Goal: Information Seeking & Learning: Find contact information

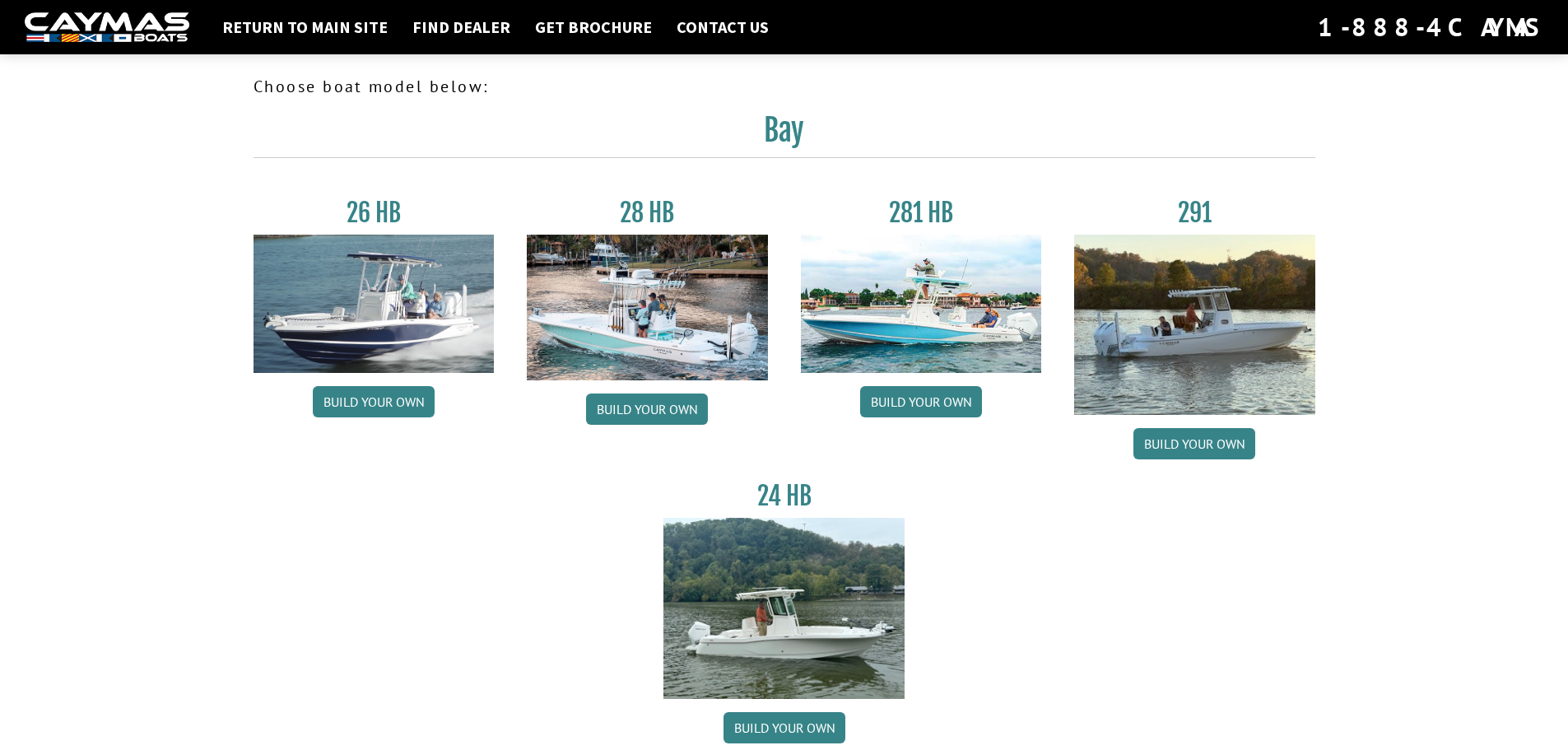
click at [392, 261] on img at bounding box center [374, 304] width 241 height 138
click at [384, 398] on link "Build your own" at bounding box center [374, 401] width 122 height 32
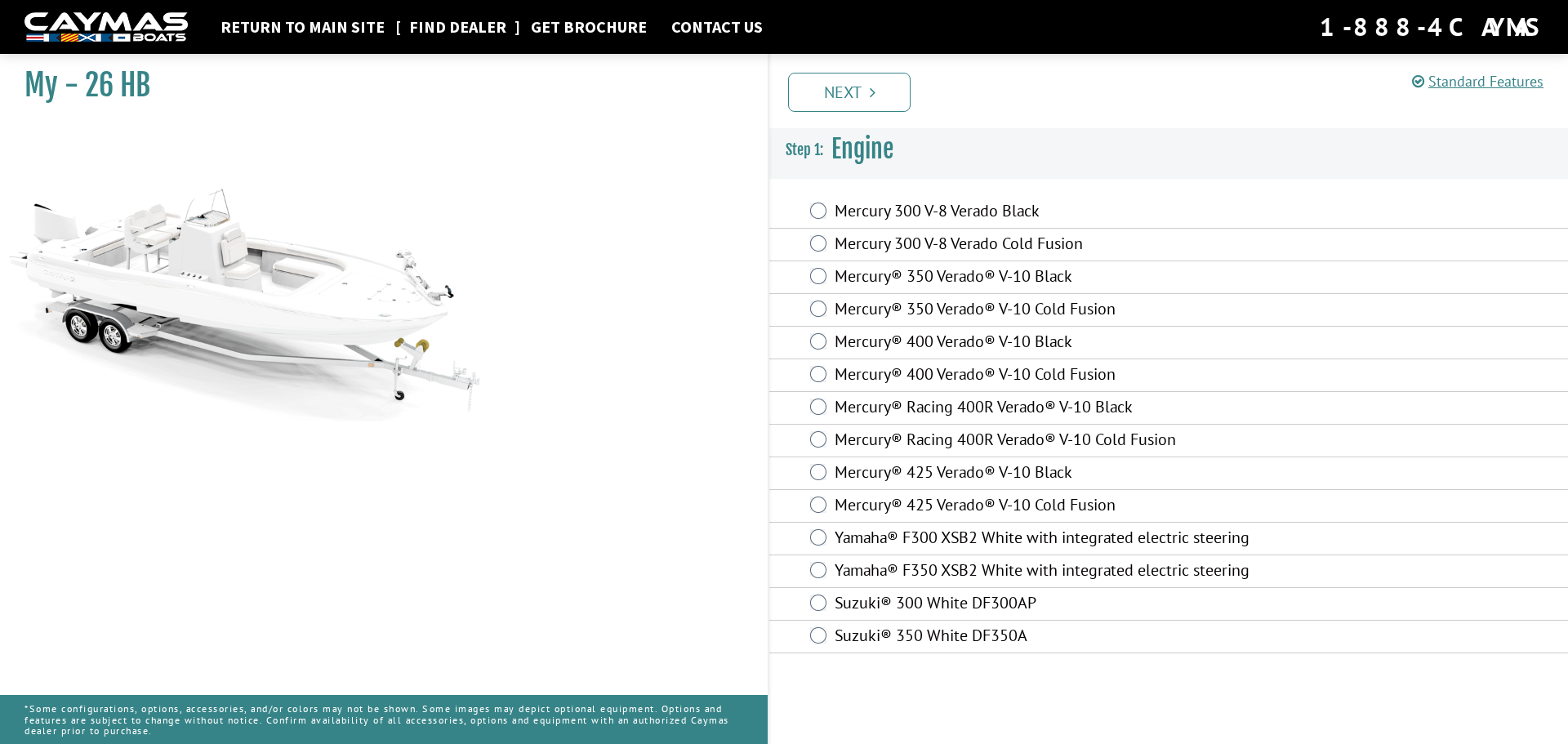
click at [468, 28] on link "Find Dealer" at bounding box center [458, 26] width 113 height 21
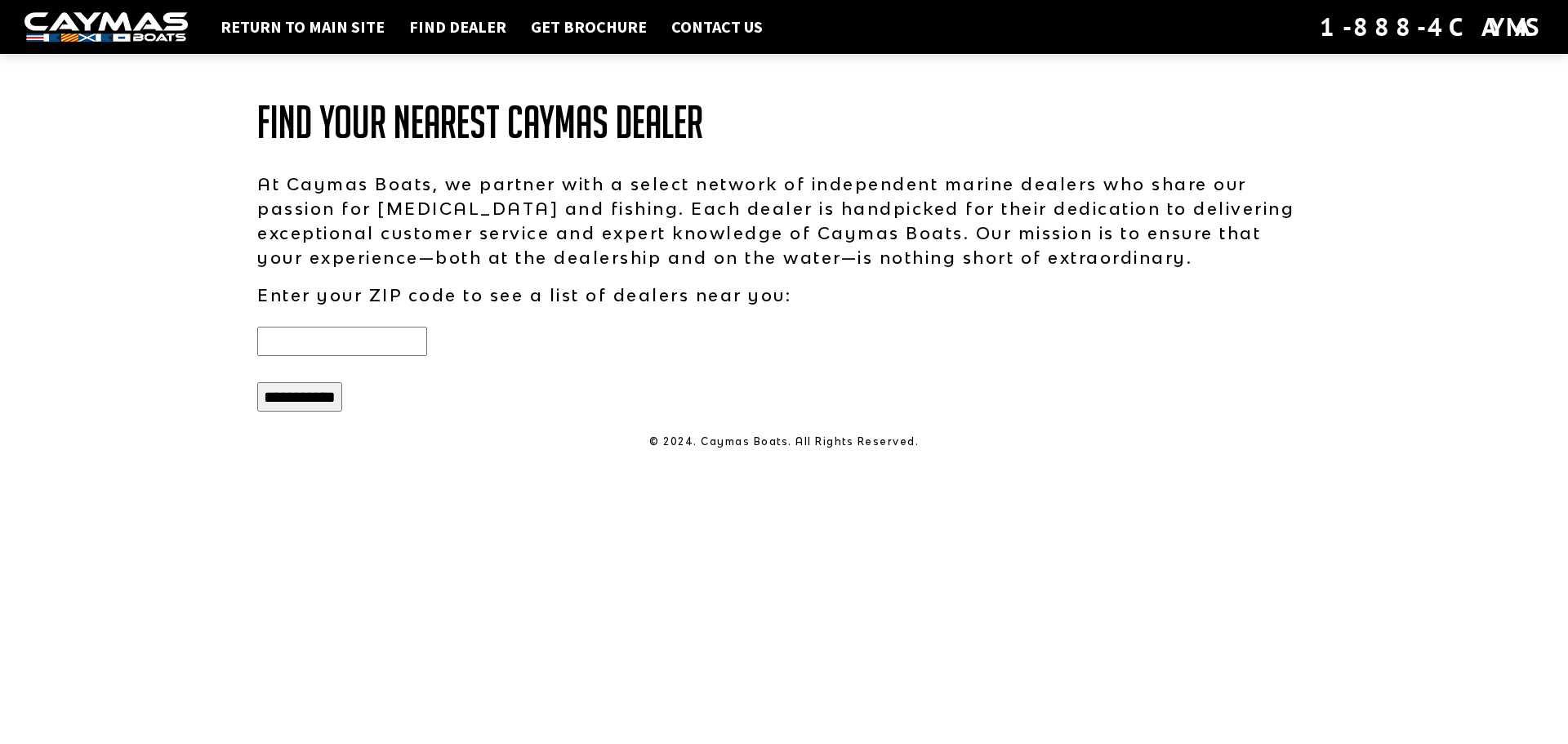
click at [338, 331] on input "text" at bounding box center [342, 341] width 170 height 30
type input "*****"
click at [319, 397] on input "**********" at bounding box center [300, 397] width 85 height 30
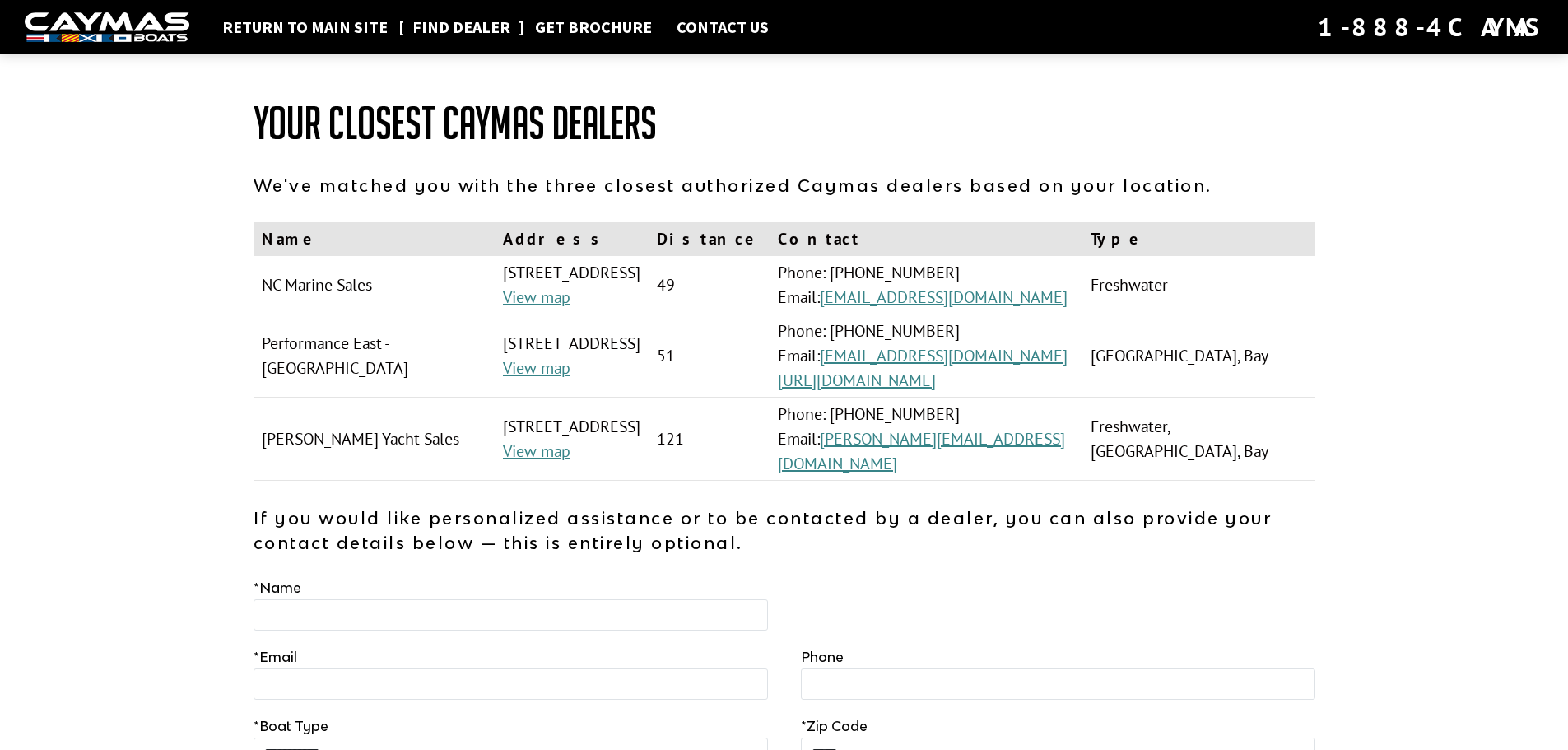
click at [480, 22] on link "Find Dealer" at bounding box center [462, 26] width 114 height 21
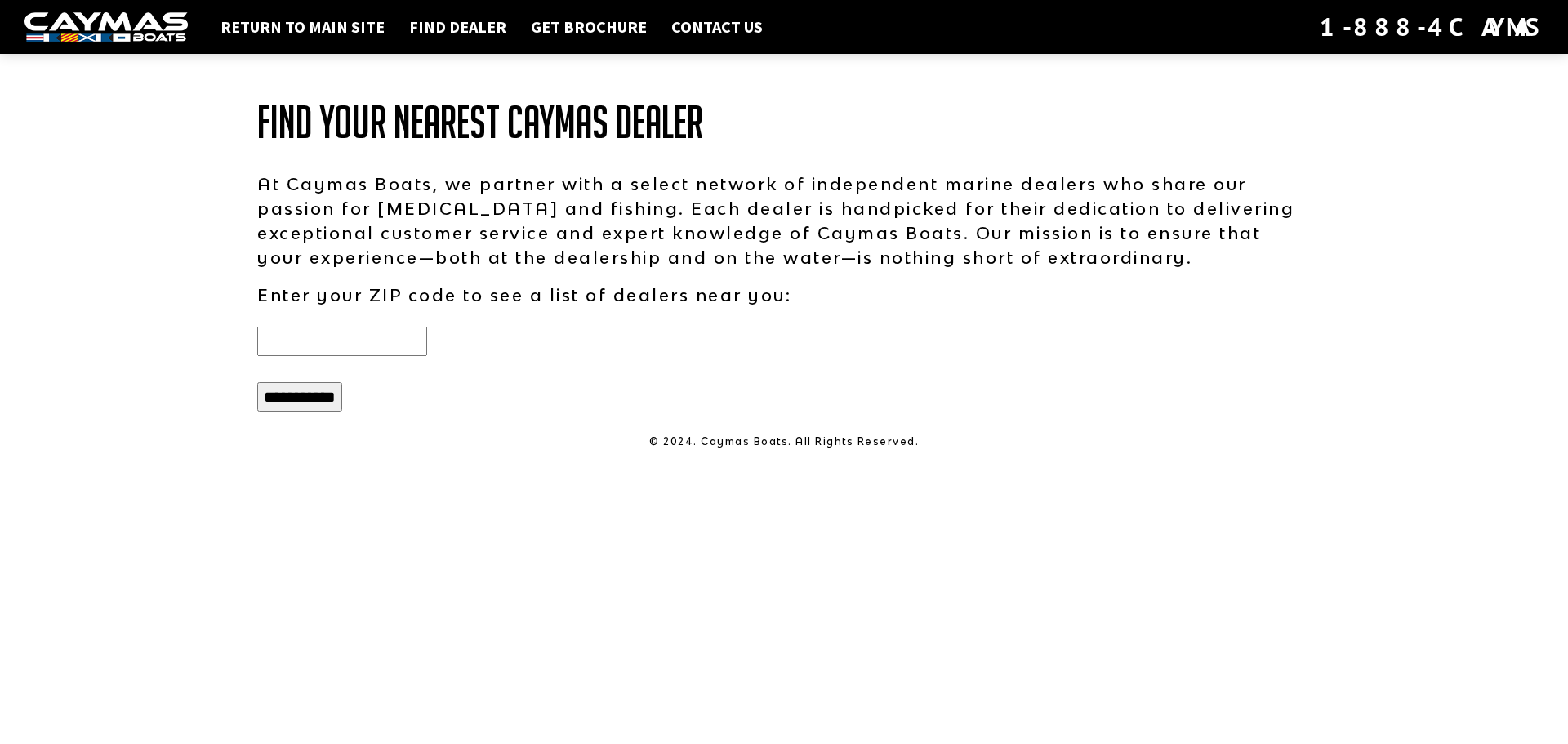
click at [401, 341] on input "text" at bounding box center [342, 341] width 170 height 30
click at [319, 349] on input "text" at bounding box center [342, 341] width 170 height 30
type input "*****"
click at [293, 397] on input "**********" at bounding box center [300, 397] width 85 height 30
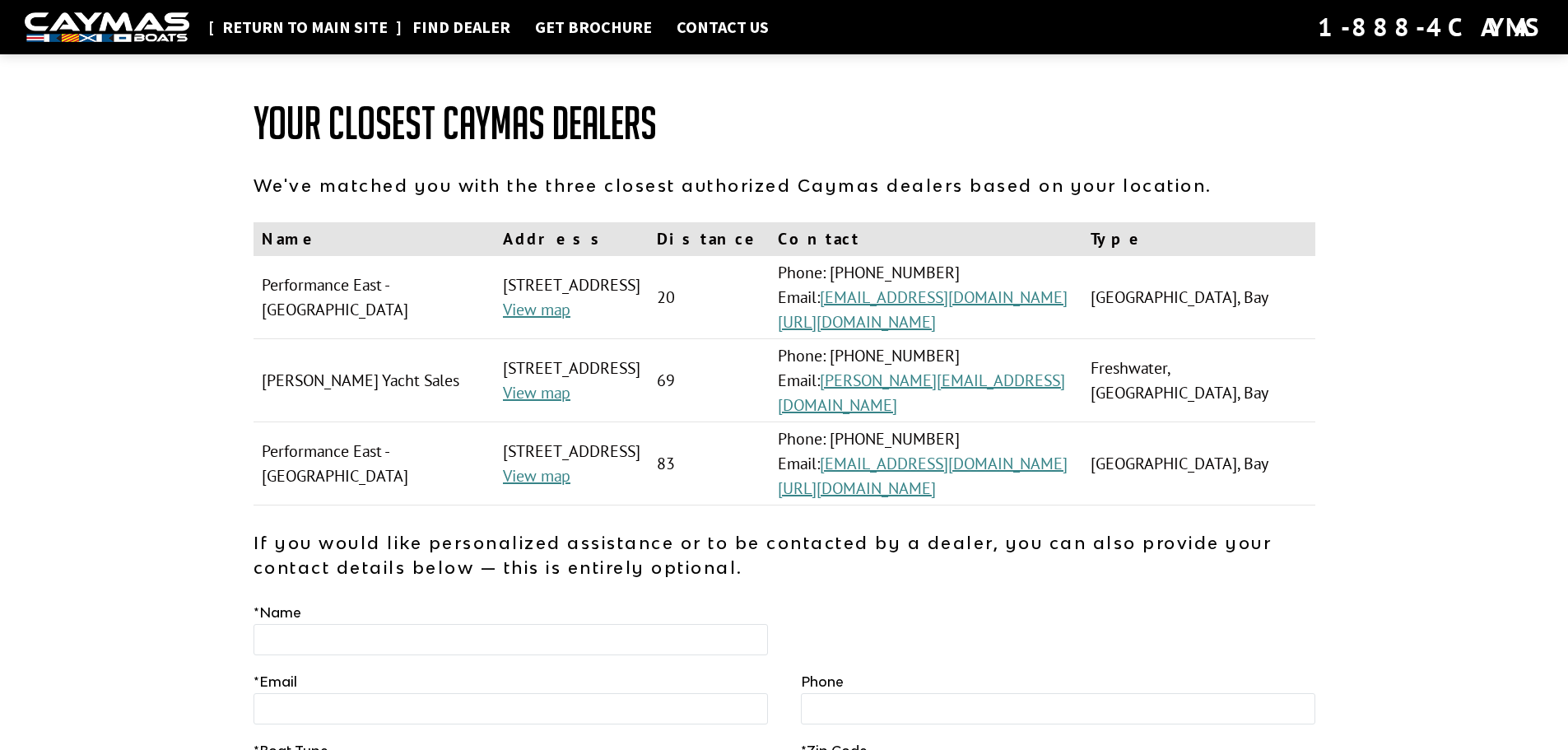
click at [311, 28] on link "Return to main site" at bounding box center [305, 26] width 182 height 21
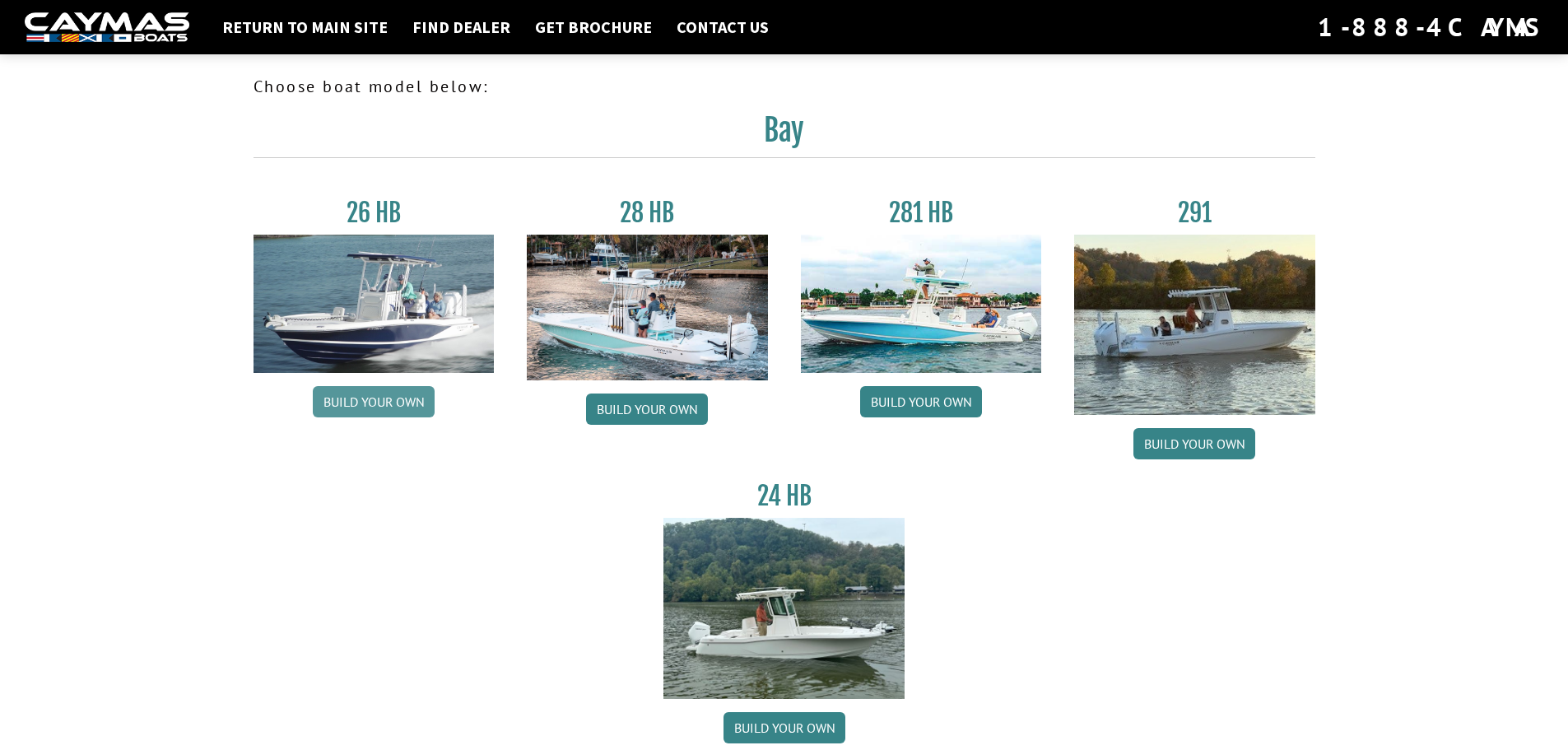
click at [389, 397] on link "Build your own" at bounding box center [374, 401] width 122 height 32
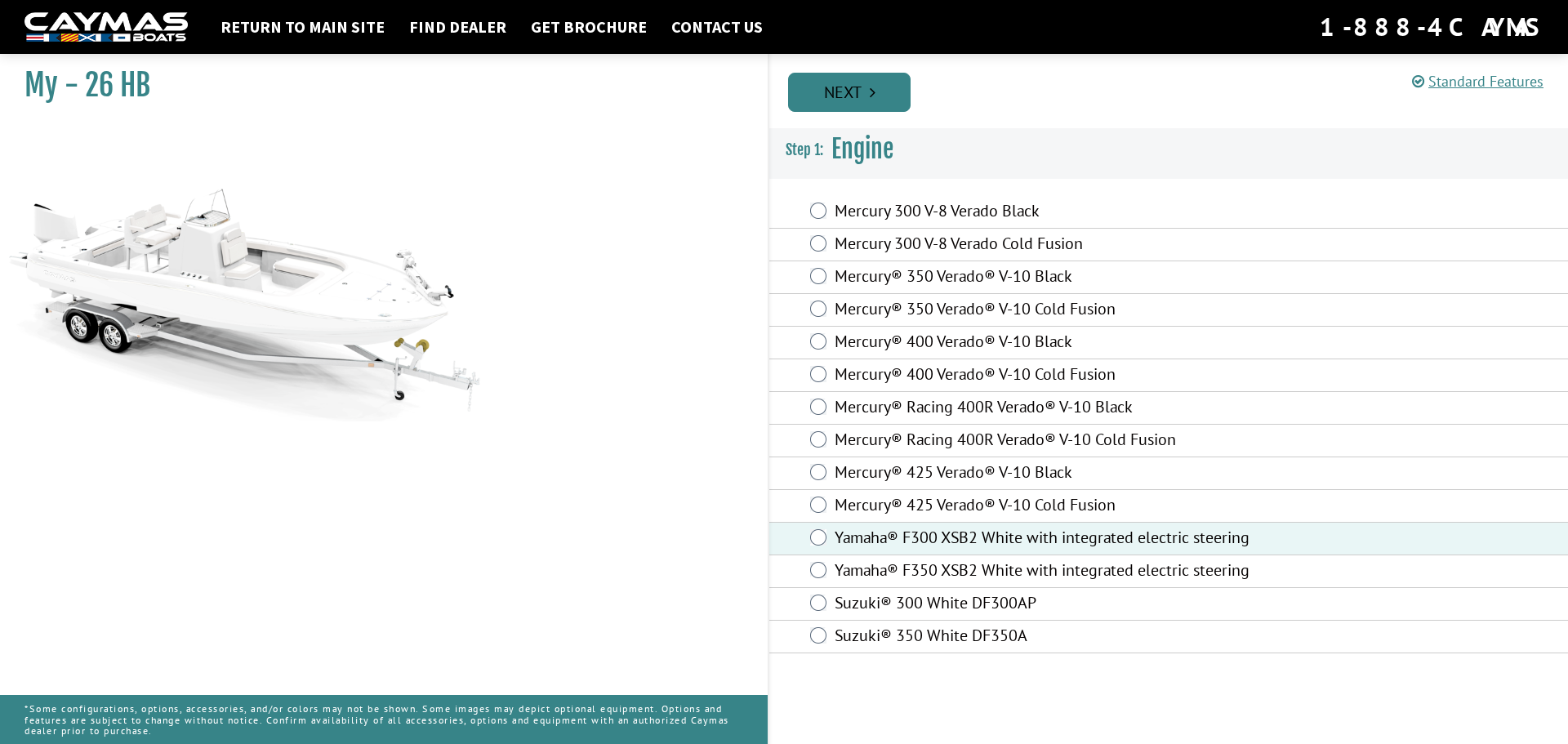
click at [844, 92] on link "Next" at bounding box center [849, 92] width 123 height 39
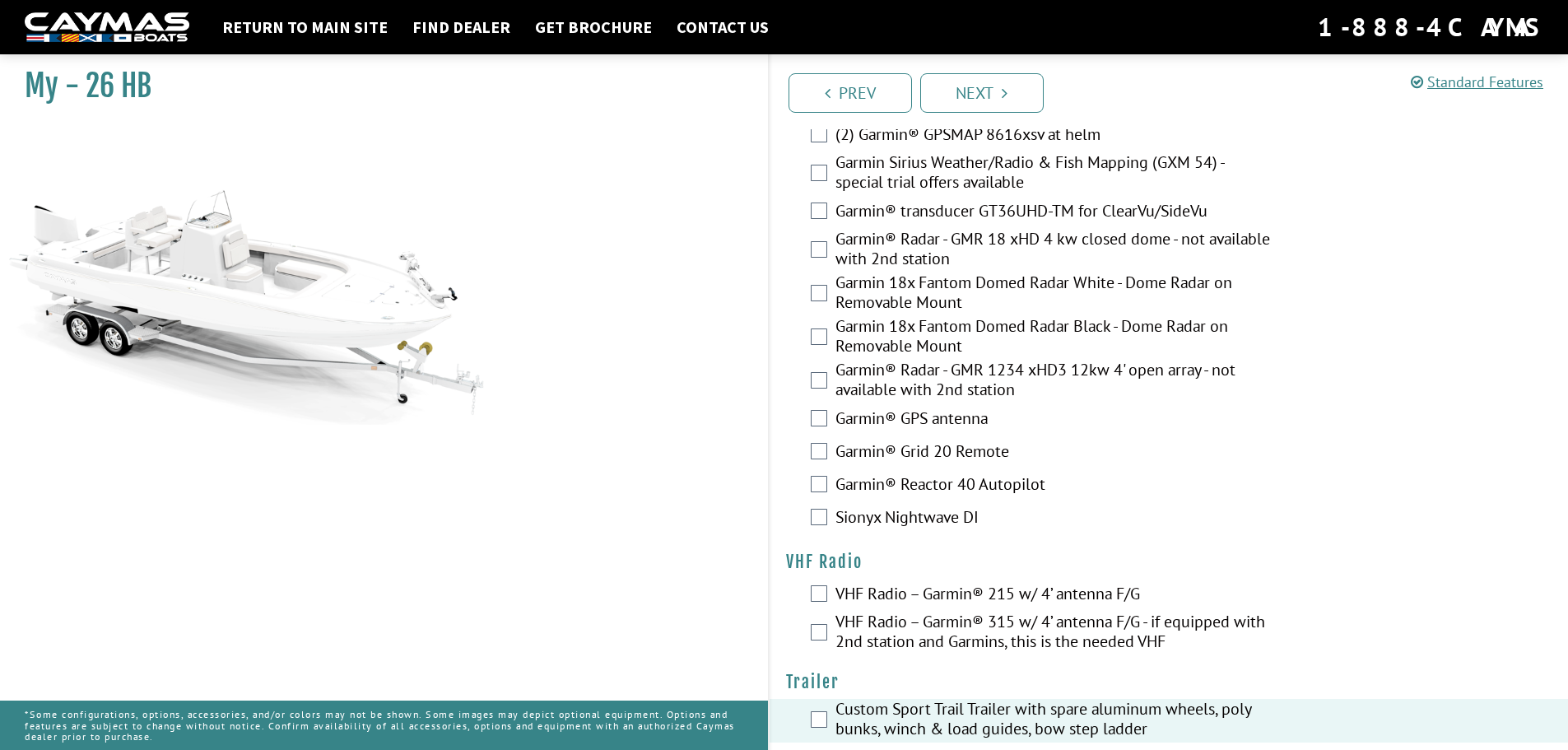
scroll to position [4049, 0]
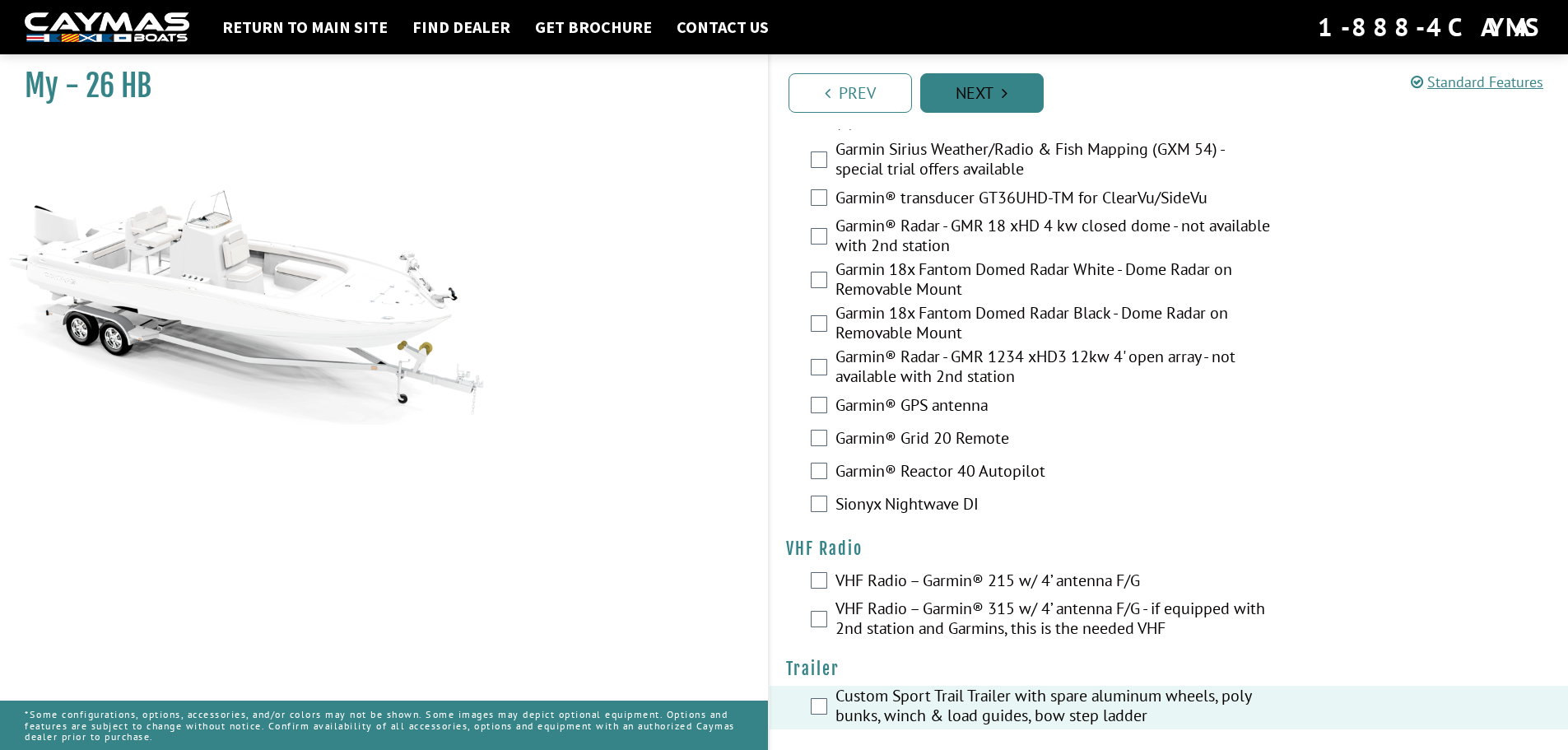
click at [975, 88] on link "Next" at bounding box center [982, 93] width 124 height 39
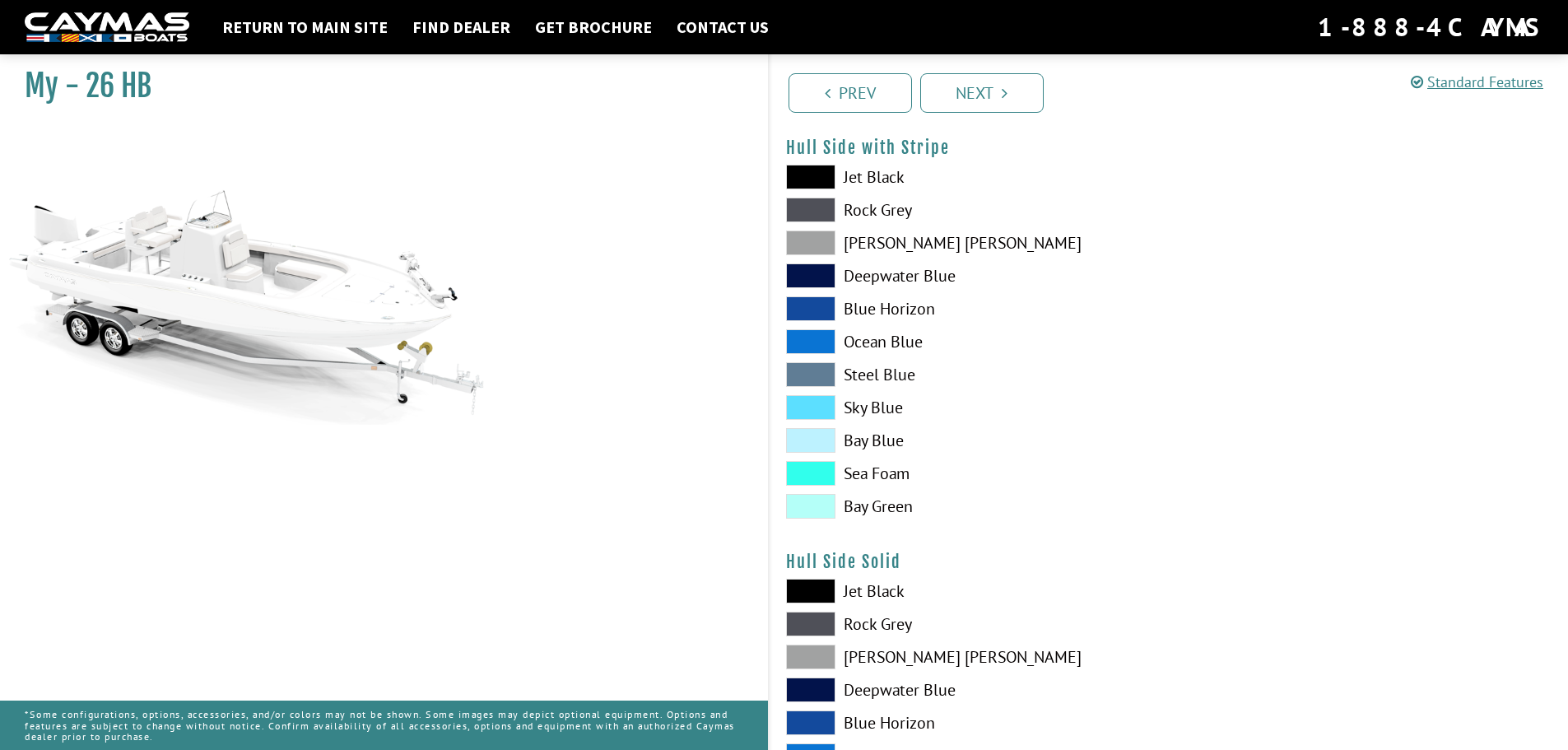
scroll to position [294, 0]
click at [816, 503] on span at bounding box center [810, 505] width 49 height 25
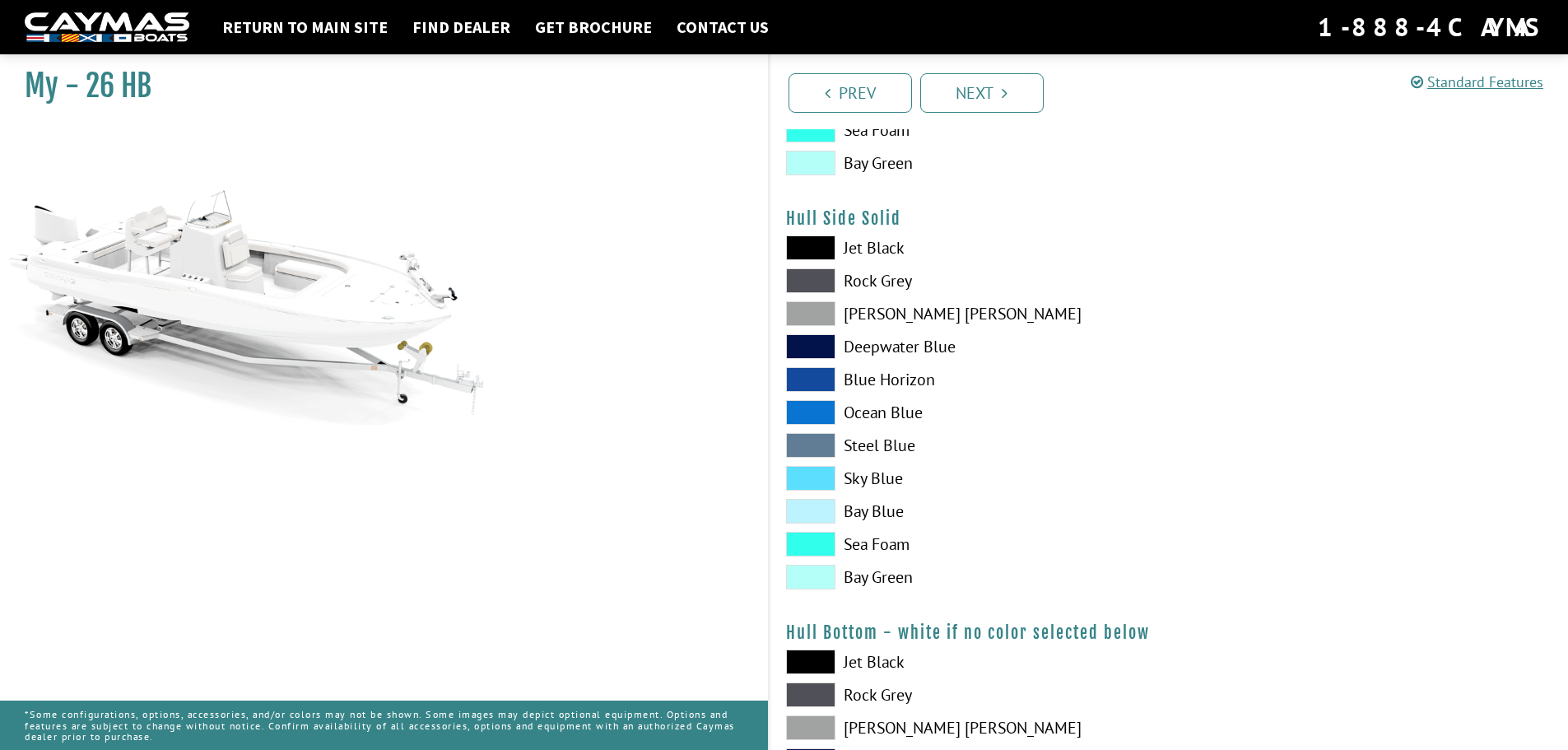
scroll to position [638, 0]
click at [825, 575] on span at bounding box center [810, 576] width 49 height 25
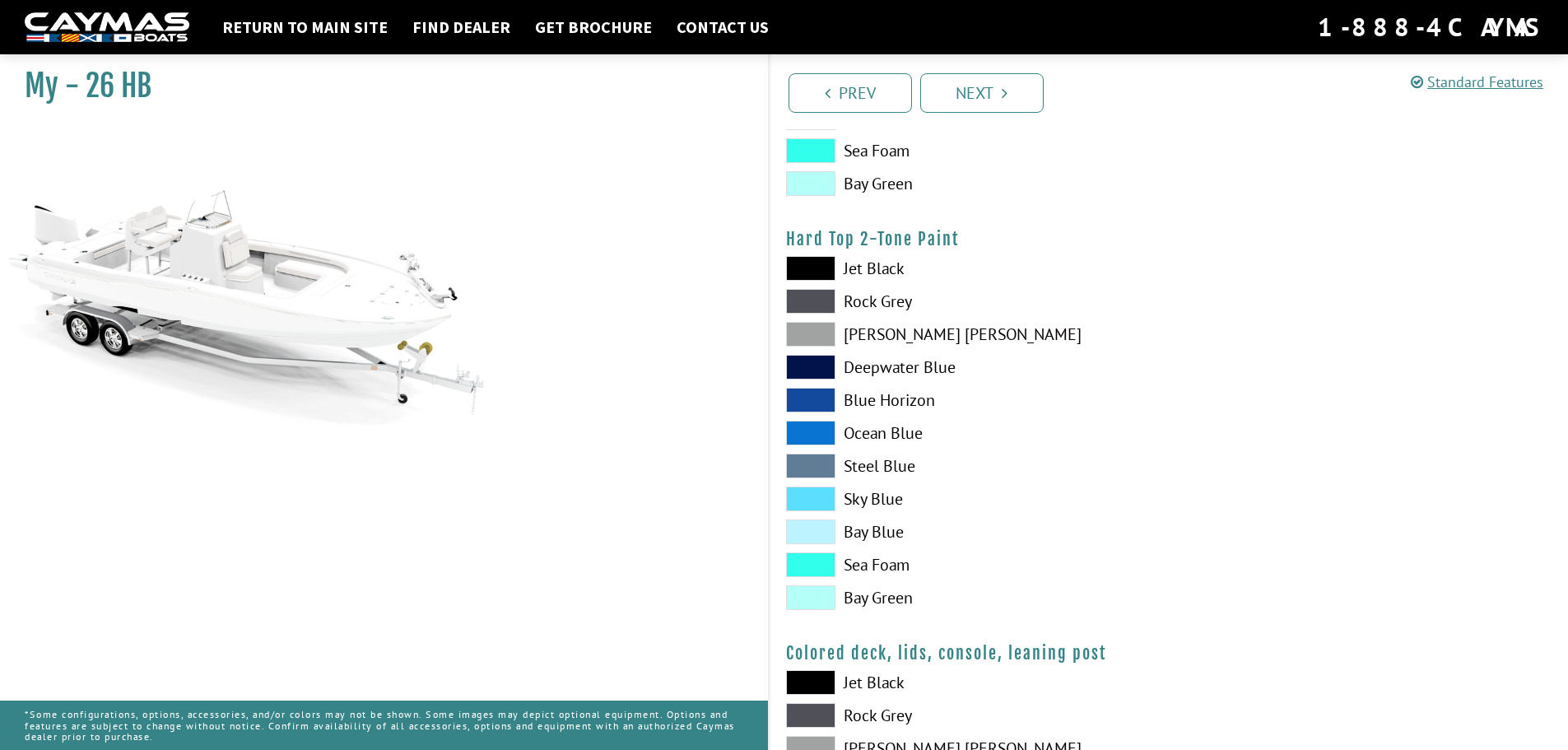
scroll to position [1447, 0]
click at [828, 596] on span at bounding box center [810, 595] width 49 height 25
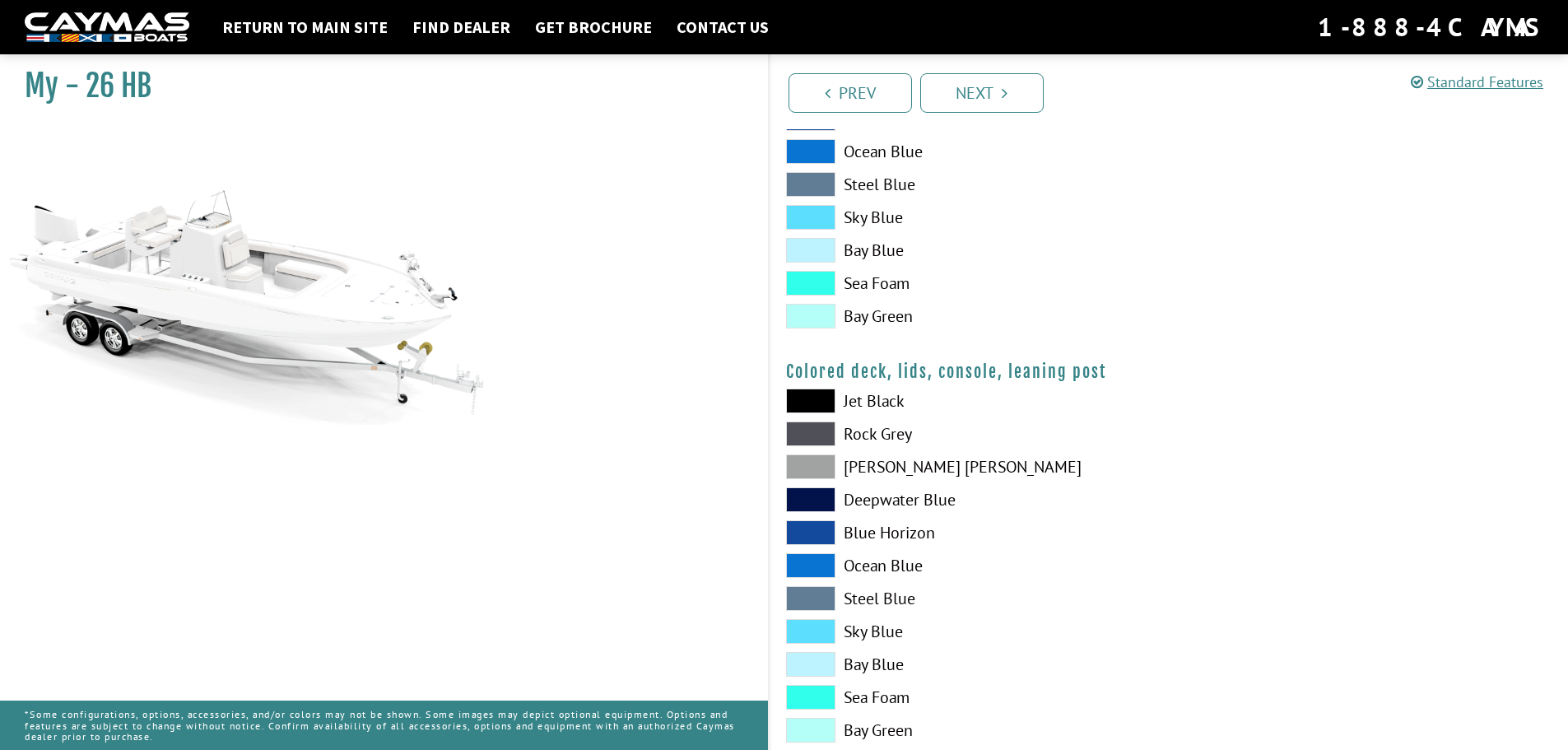
scroll to position [1767, 0]
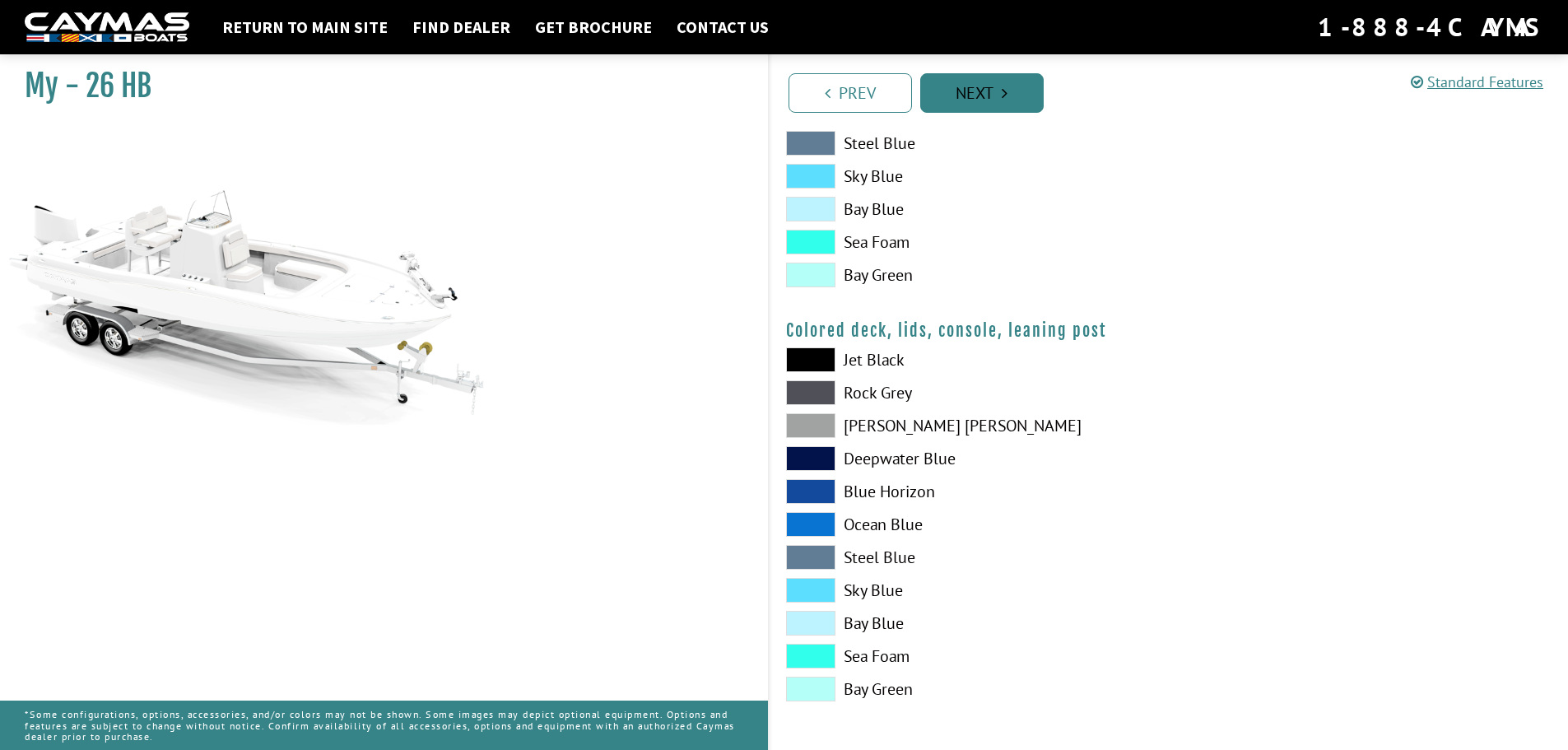
click at [977, 93] on link "Next" at bounding box center [982, 93] width 124 height 39
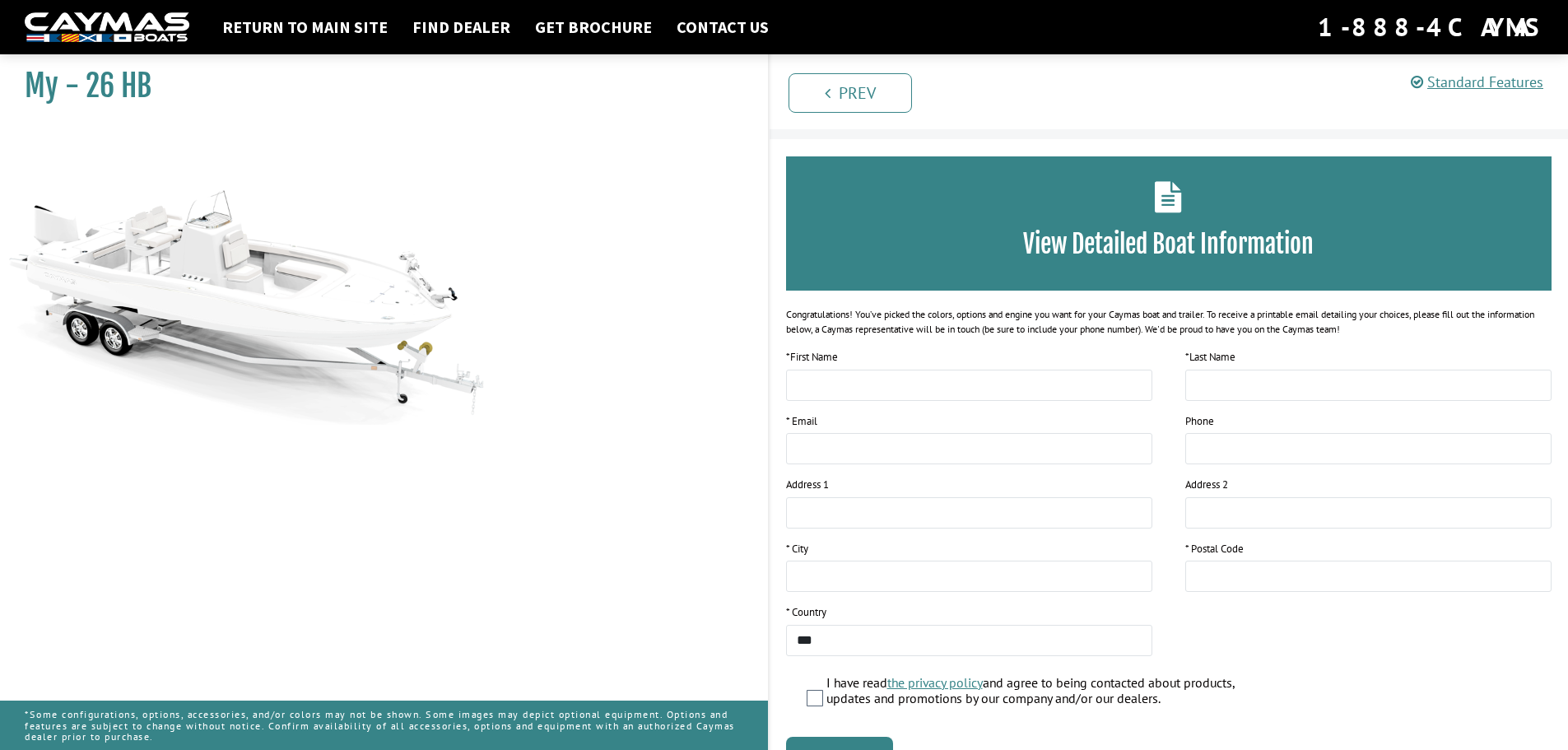
scroll to position [0, 0]
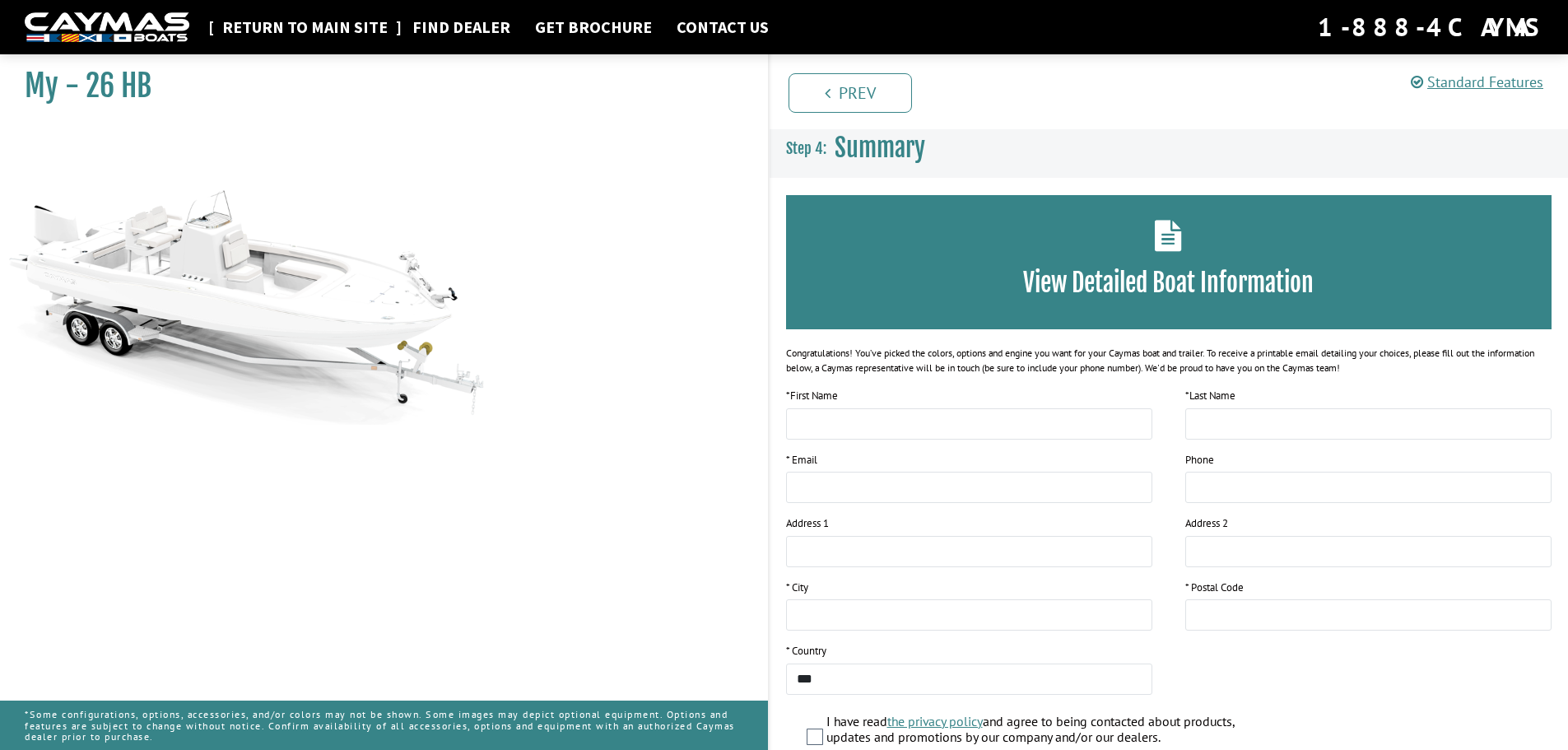
click at [345, 27] on link "Return to main site" at bounding box center [305, 26] width 182 height 21
click at [584, 25] on link "Get Brochure" at bounding box center [593, 26] width 133 height 21
